Goal: Information Seeking & Learning: Understand process/instructions

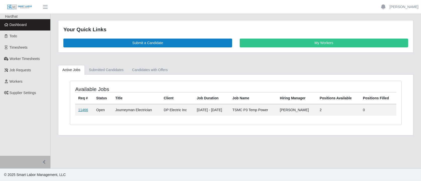
click at [84, 110] on link "11466" at bounding box center [83, 110] width 10 height 4
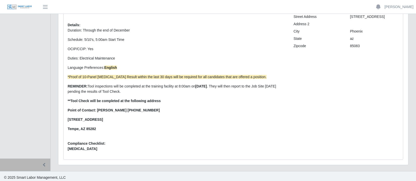
scroll to position [98, 0]
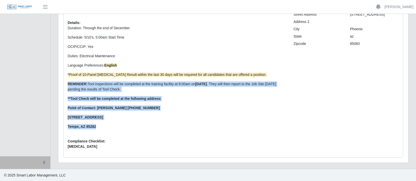
drag, startPoint x: 99, startPoint y: 125, endPoint x: 63, endPoint y: 84, distance: 54.9
click at [63, 84] on div "Description: Responsibilities • Install, maintain, and repair electrical system…" at bounding box center [233, 60] width 340 height 193
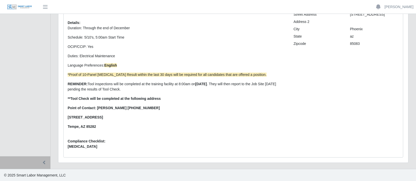
click at [108, 139] on div "Description: Responsibilities • Install, maintain, and repair electrical system…" at bounding box center [177, 61] width 226 height 184
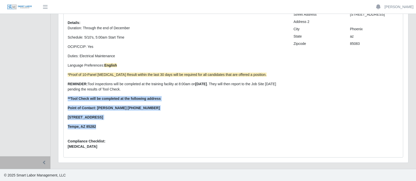
drag, startPoint x: 96, startPoint y: 124, endPoint x: 63, endPoint y: 98, distance: 41.8
click at [64, 98] on div "Description: Responsibilities • Install, maintain, and repair electrical system…" at bounding box center [233, 61] width 339 height 192
copy p "**Tool Check will be completed at the following address Point of Contact: Katie…"
